Goal: Find specific page/section: Find specific page/section

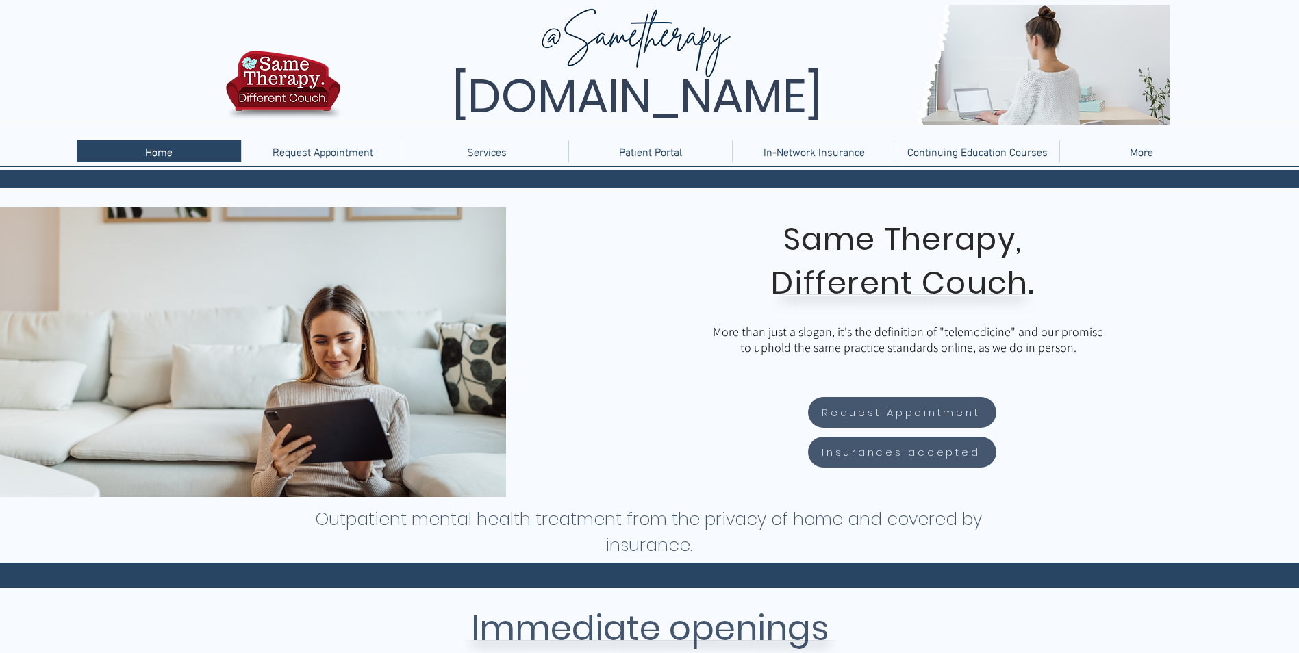
click at [1141, 152] on p "More" at bounding box center [1141, 151] width 37 height 22
click at [1131, 154] on p "More" at bounding box center [1141, 151] width 37 height 22
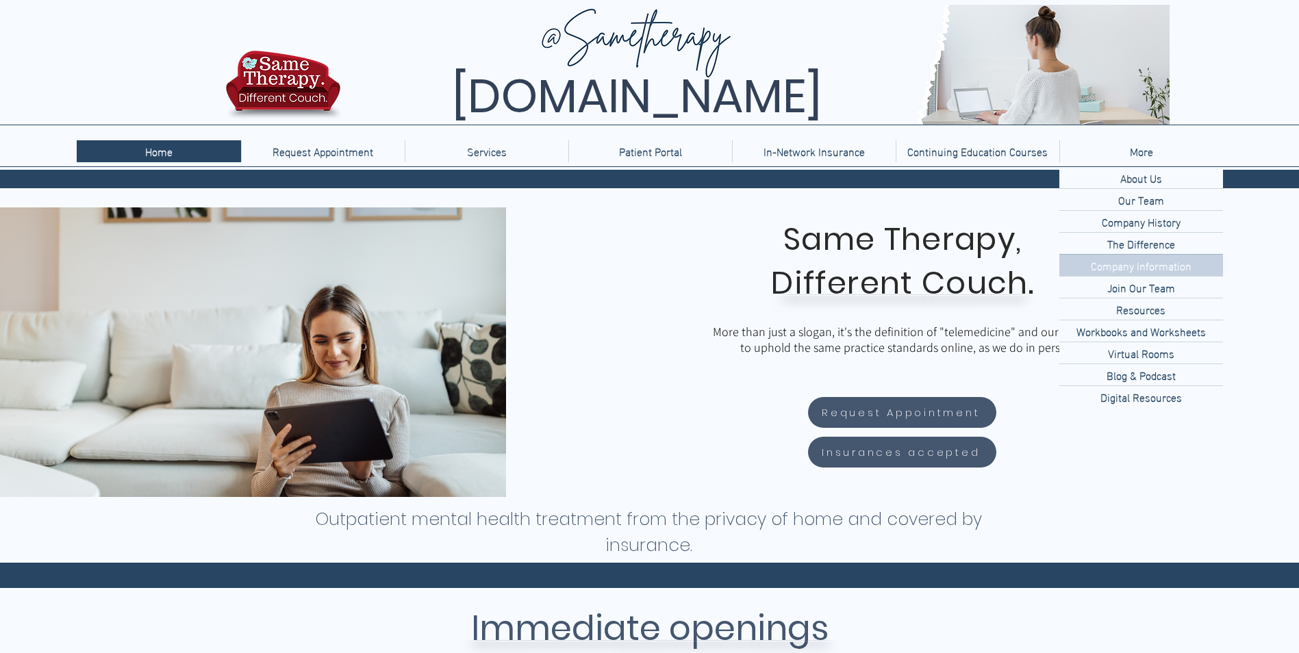
scroll to position [53, 0]
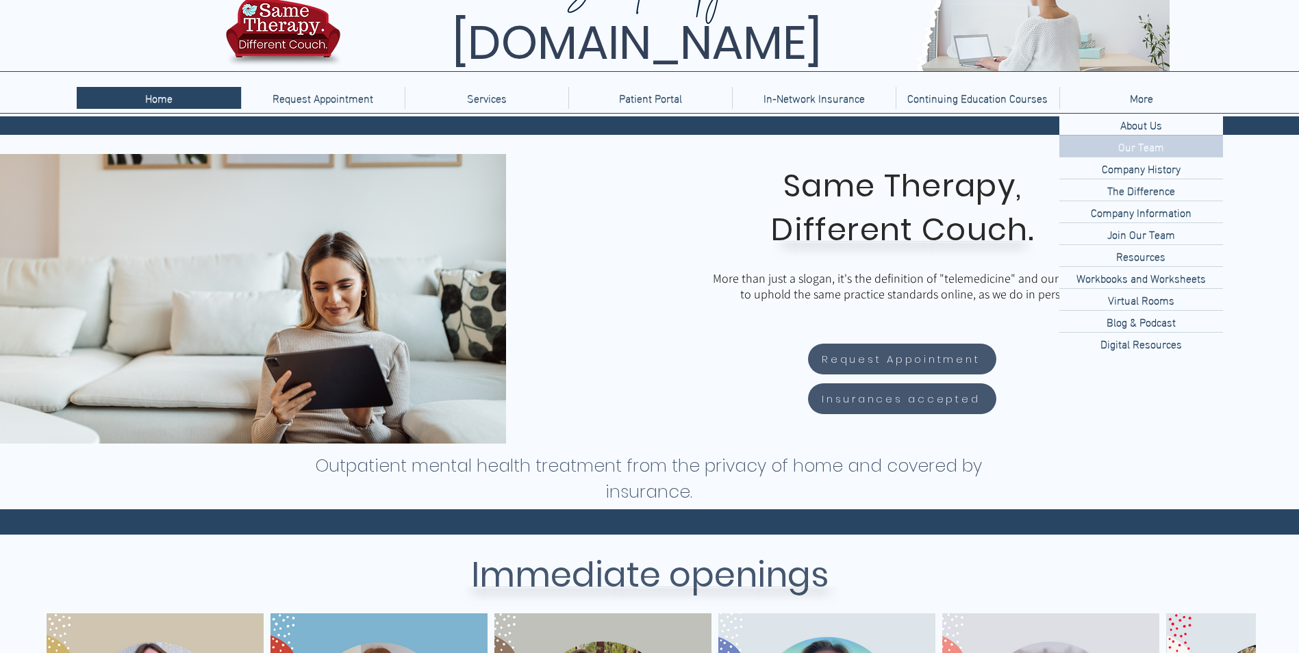
click at [1141, 155] on p "Our Team" at bounding box center [1141, 146] width 57 height 21
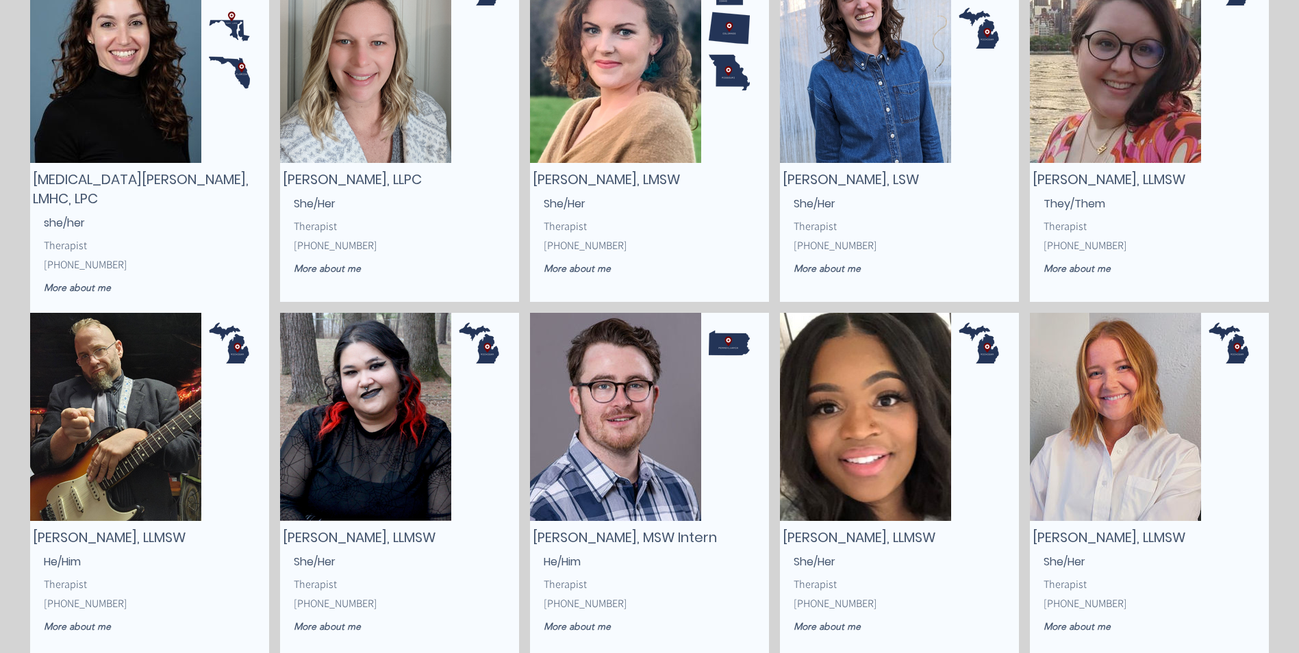
scroll to position [1413, 0]
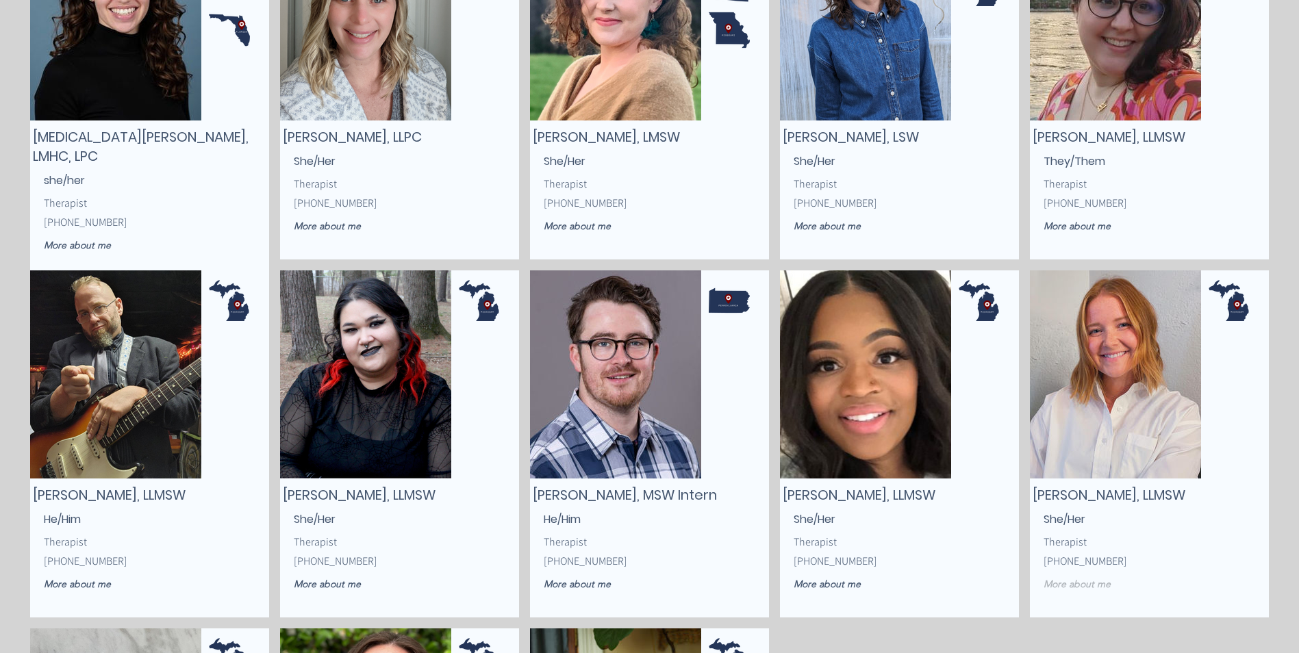
click at [1084, 585] on span "More about me" at bounding box center [1077, 584] width 67 height 12
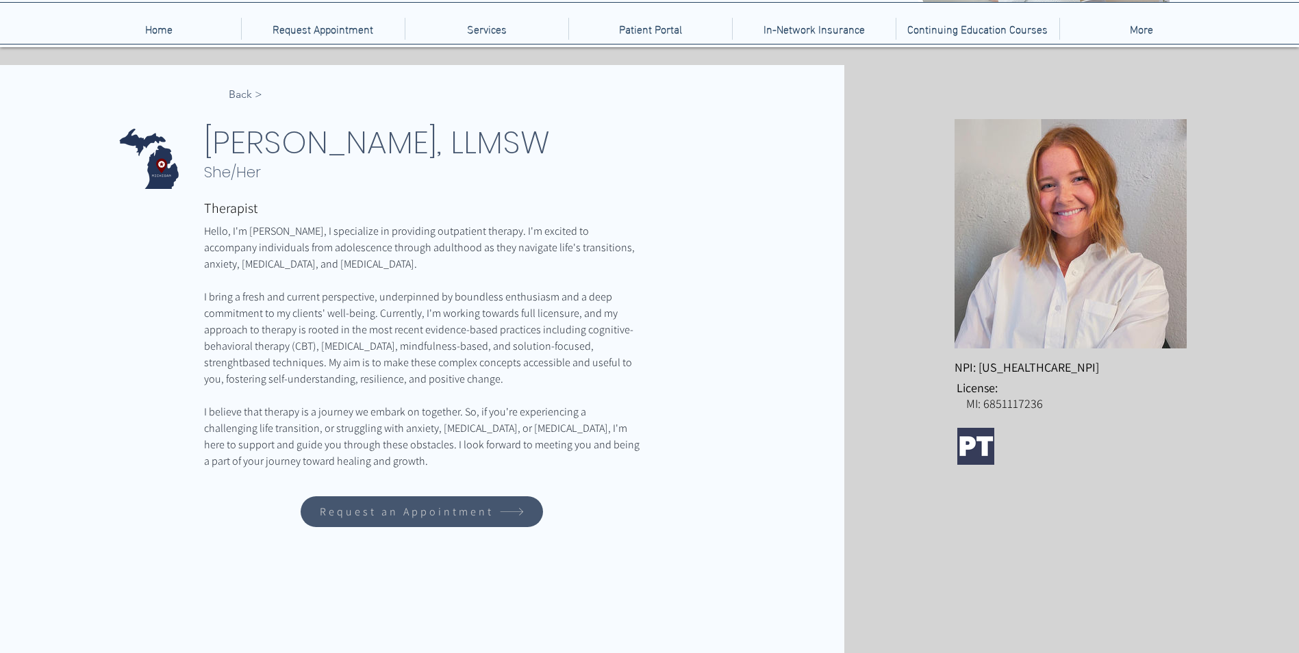
scroll to position [124, 0]
